Goal: Task Accomplishment & Management: Use online tool/utility

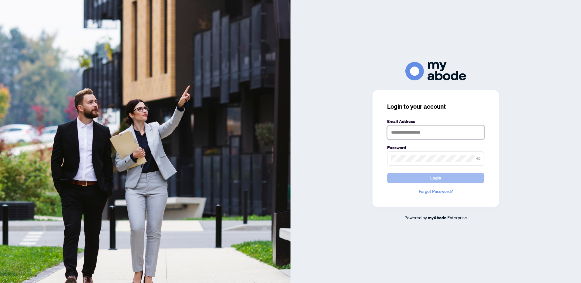
type input "**********"
click at [444, 178] on button "Login" at bounding box center [435, 178] width 97 height 10
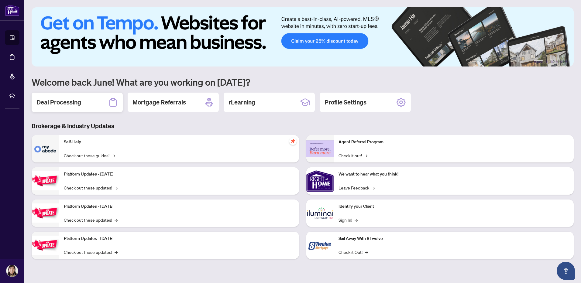
click at [68, 100] on h2 "Deal Processing" at bounding box center [58, 102] width 45 height 9
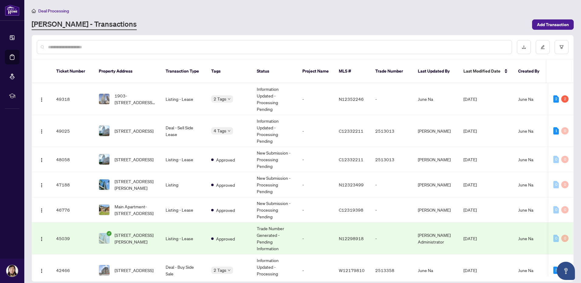
scroll to position [57, 0]
